Goal: Task Accomplishment & Management: Manage account settings

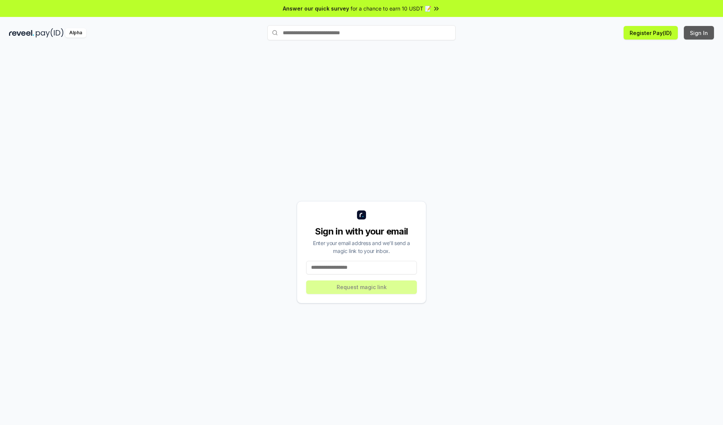
click at [699, 33] on button "Sign In" at bounding box center [699, 33] width 30 height 14
type input "**********"
click at [362, 287] on button "Request magic link" at bounding box center [361, 288] width 111 height 14
